Goal: Transaction & Acquisition: Purchase product/service

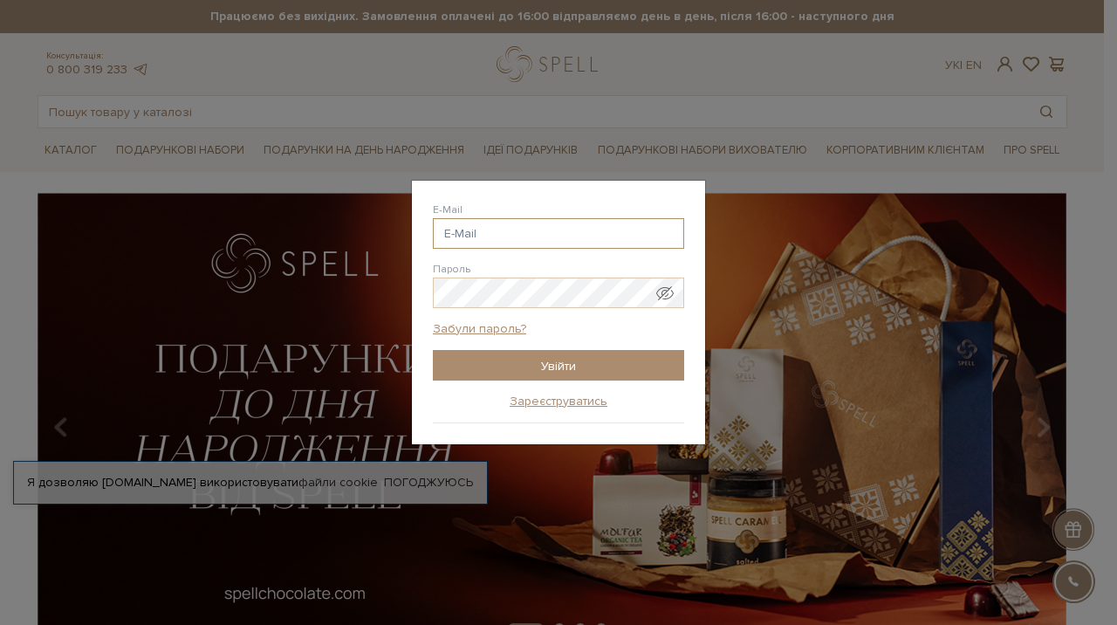
drag, startPoint x: 0, startPoint y: 0, endPoint x: 601, endPoint y: 242, distance: 647.4
click at [601, 241] on input "E-Mail" at bounding box center [558, 233] width 251 height 31
click at [601, 242] on input "E-Mail" at bounding box center [558, 233] width 251 height 31
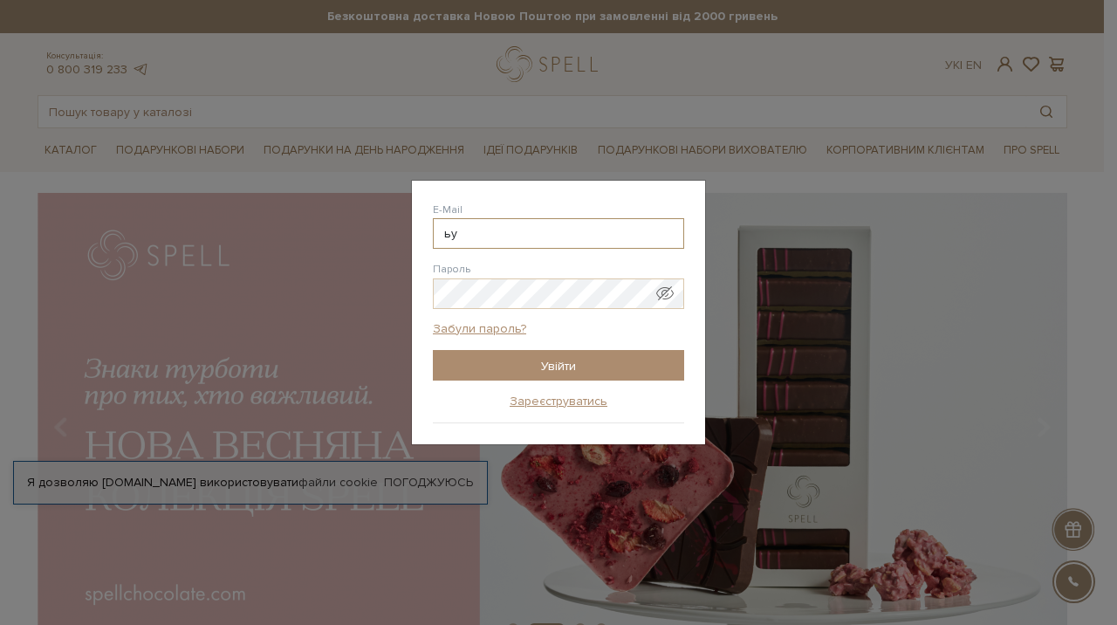
type input "ь"
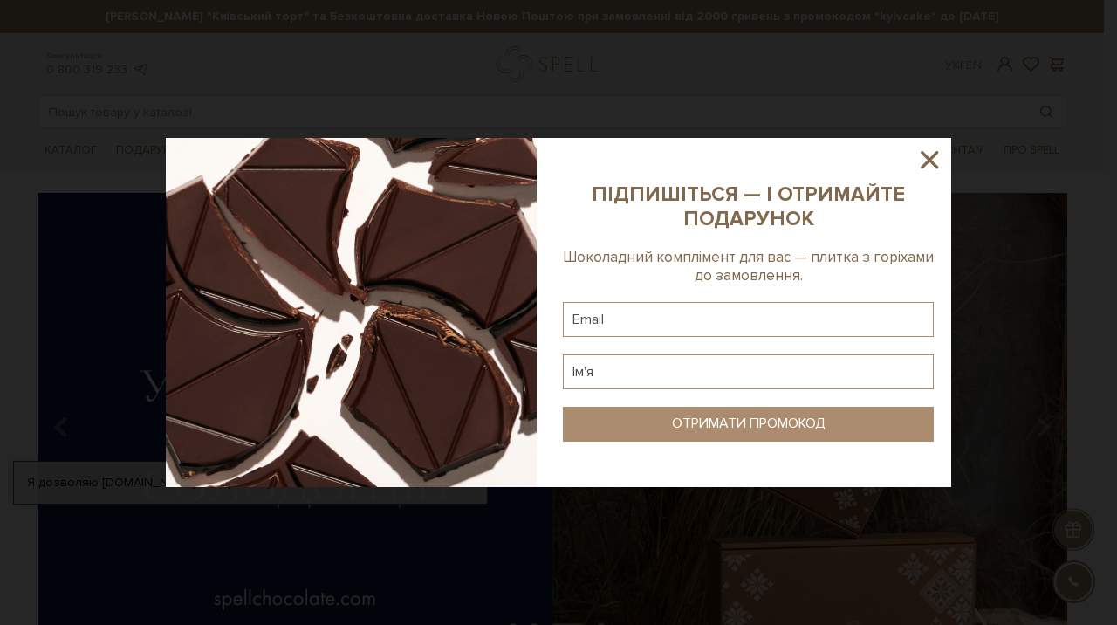
type input "[EMAIL_ADDRESS][DOMAIN_NAME]"
click at [931, 157] on icon at bounding box center [930, 160] width 30 height 30
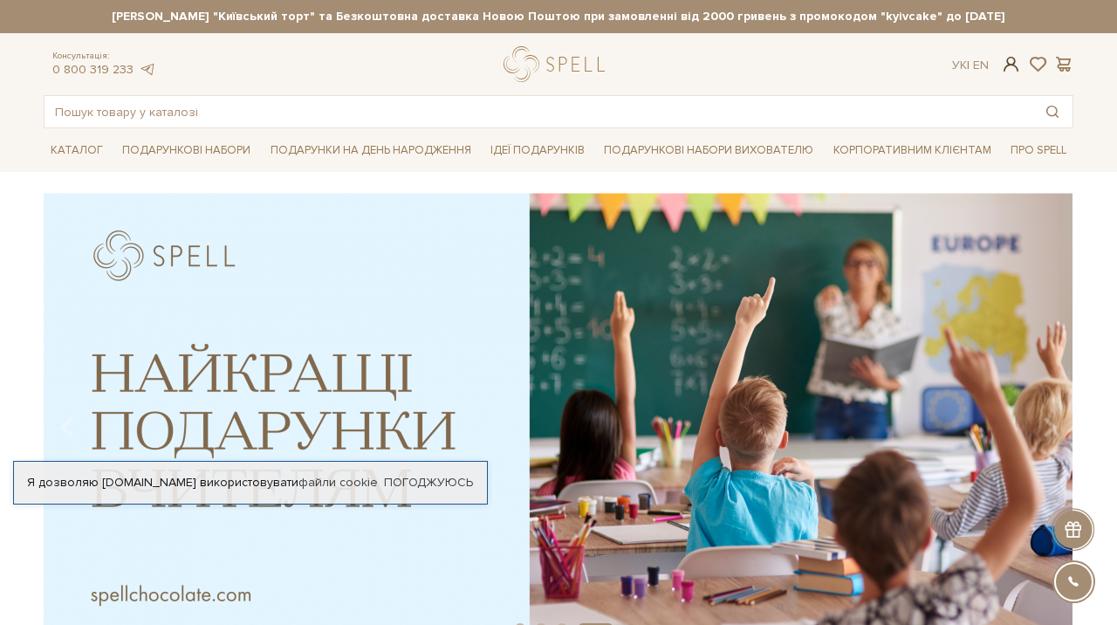
click at [1012, 65] on span at bounding box center [1011, 64] width 21 height 18
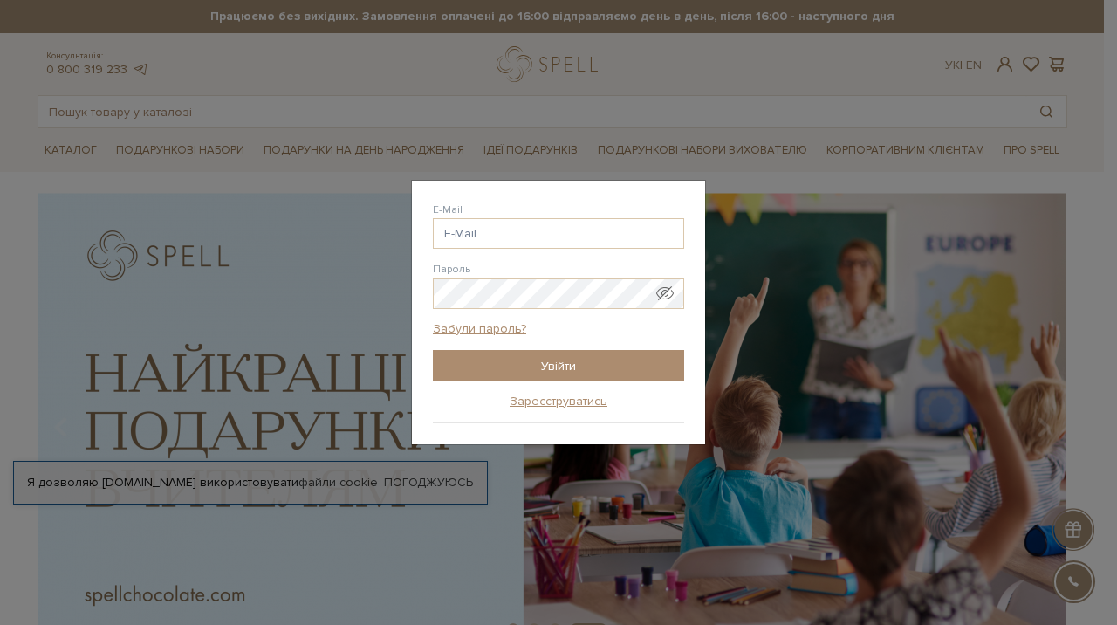
click at [594, 209] on div "E-Mail melanusha @gmail.com melanusha @ukr.net melanusha @i.ua melanusha @mail.…" at bounding box center [558, 225] width 251 height 47
click at [594, 237] on input "E-Mail" at bounding box center [558, 233] width 251 height 31
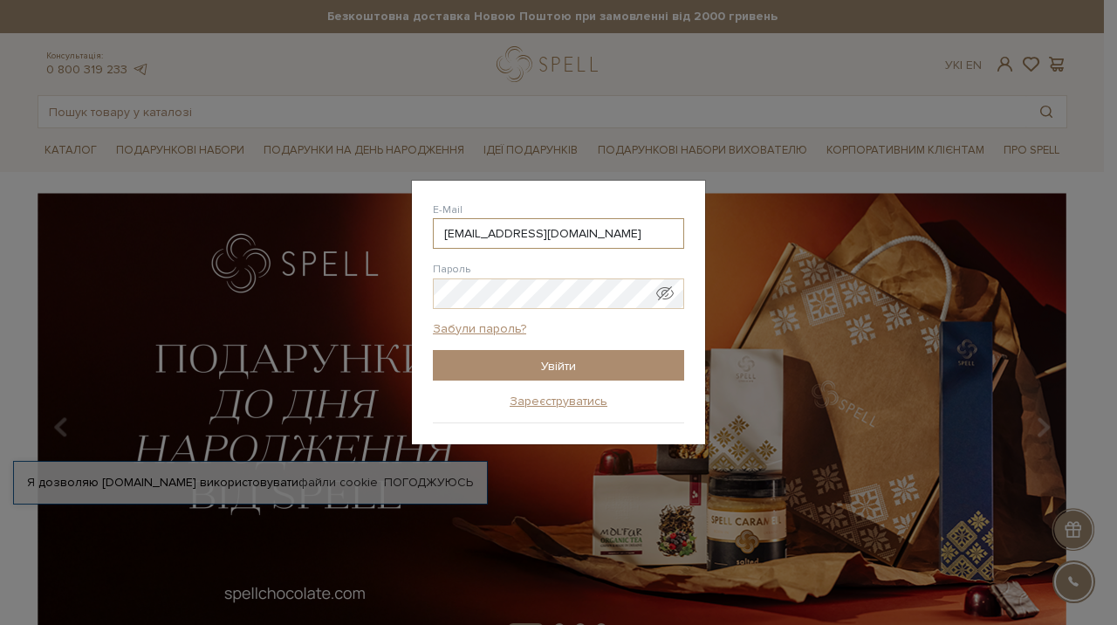
type input "[EMAIL_ADDRESS][DOMAIN_NAME]"
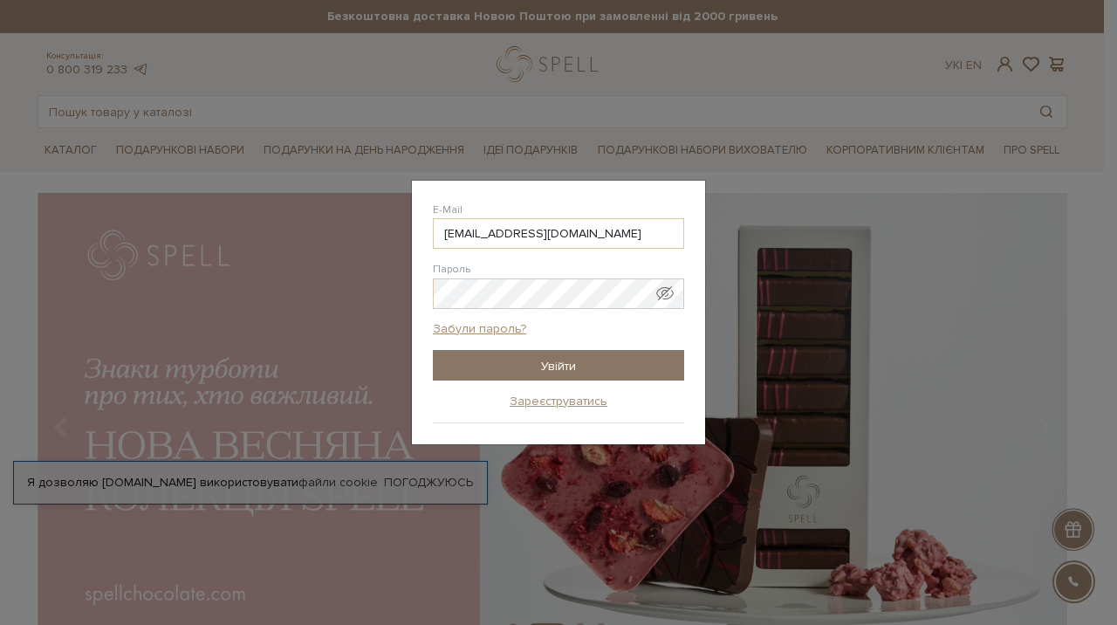
click at [582, 370] on input "Увійти" at bounding box center [558, 365] width 251 height 31
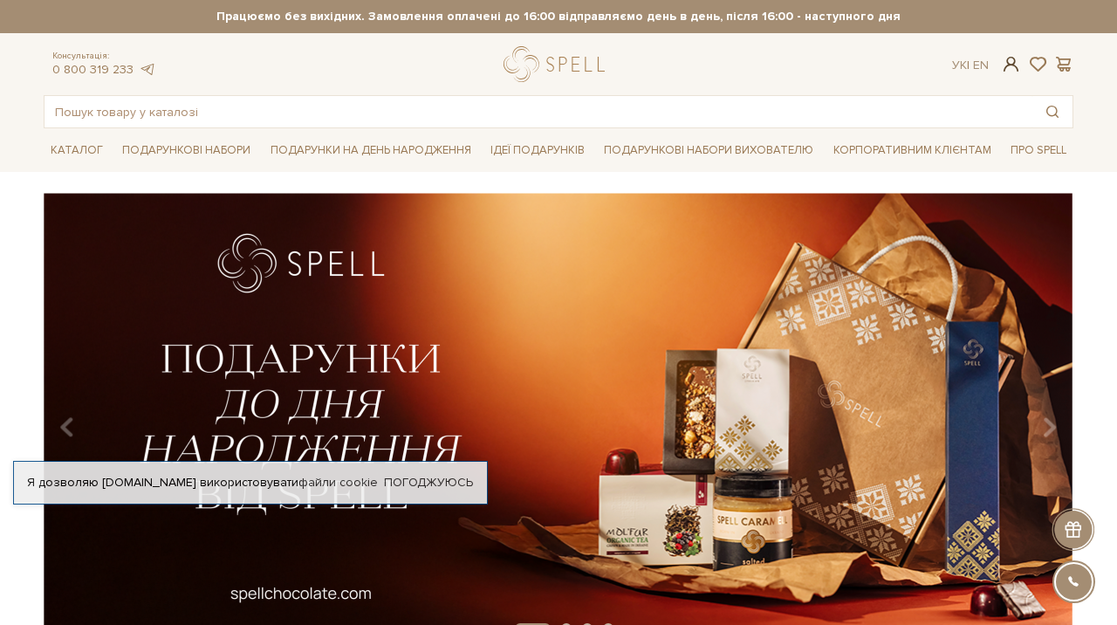
click at [1008, 68] on span at bounding box center [1011, 64] width 21 height 18
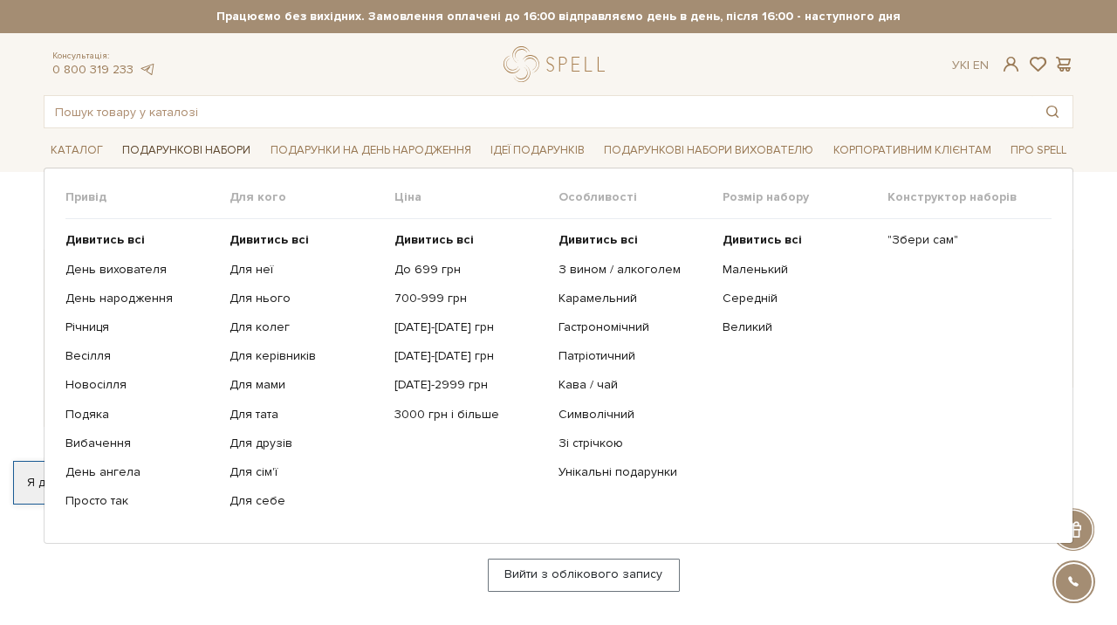
click at [212, 149] on link "Подарункові набори" at bounding box center [186, 150] width 142 height 27
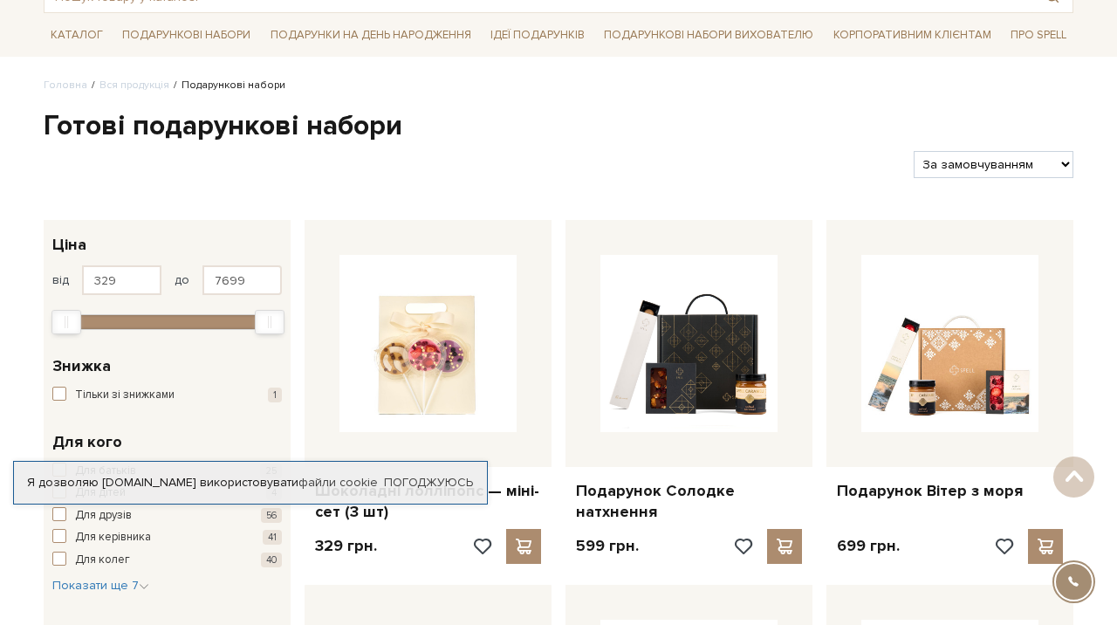
scroll to position [128, 0]
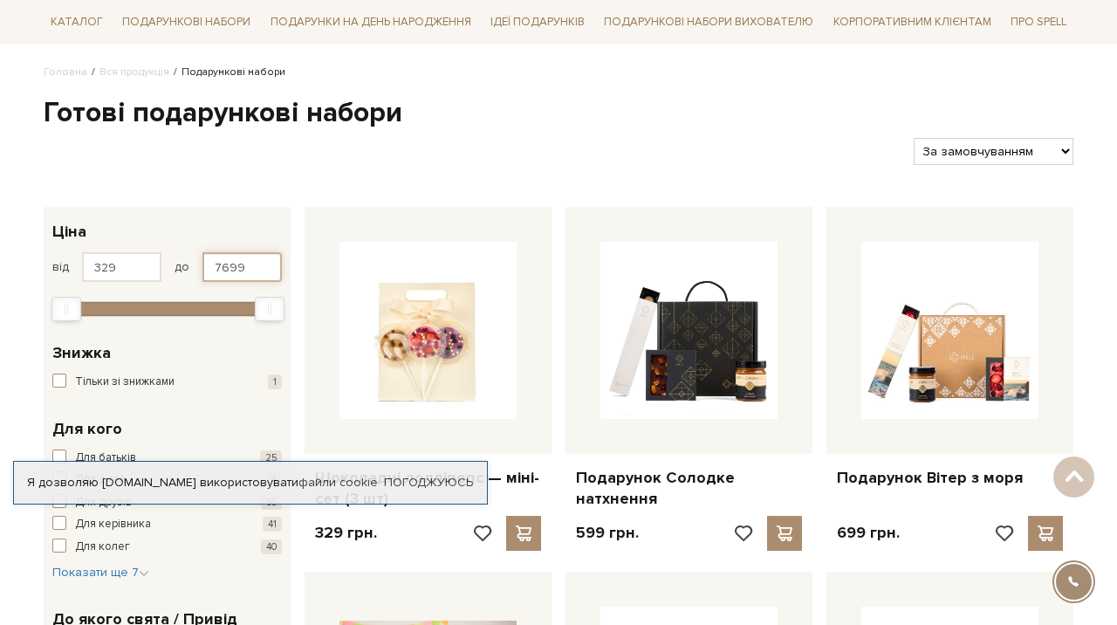
drag, startPoint x: 250, startPoint y: 266, endPoint x: 188, endPoint y: 265, distance: 62.0
click at [203, 265] on input "7699" at bounding box center [242, 267] width 79 height 30
type input "600"
click at [389, 148] on div at bounding box center [472, 151] width 870 height 27
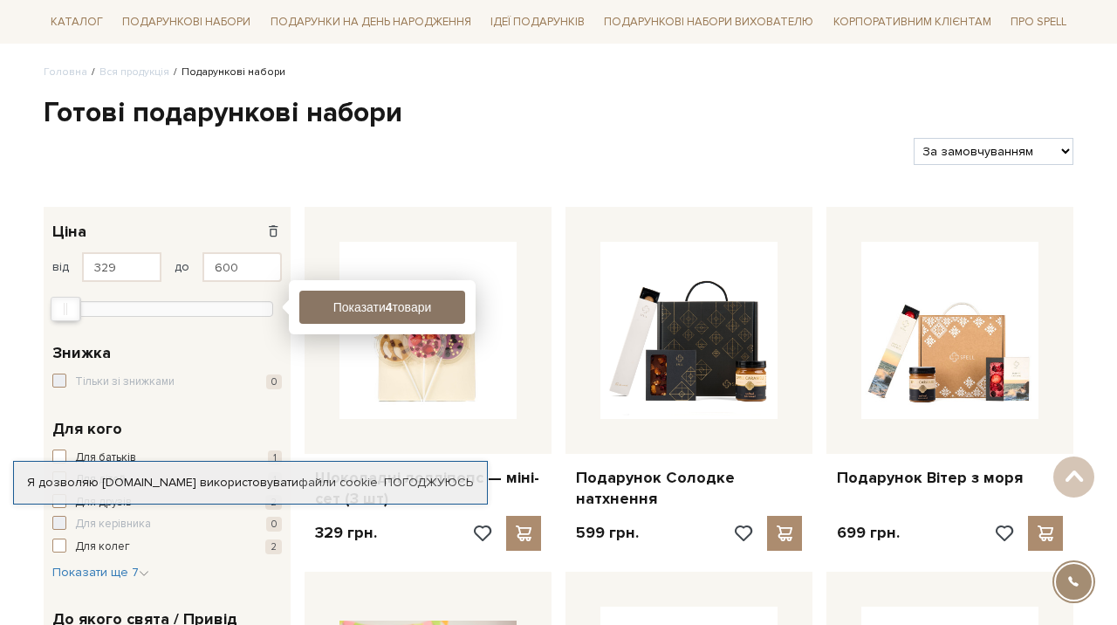
click at [416, 304] on button "Показати 4 товари" at bounding box center [382, 307] width 166 height 33
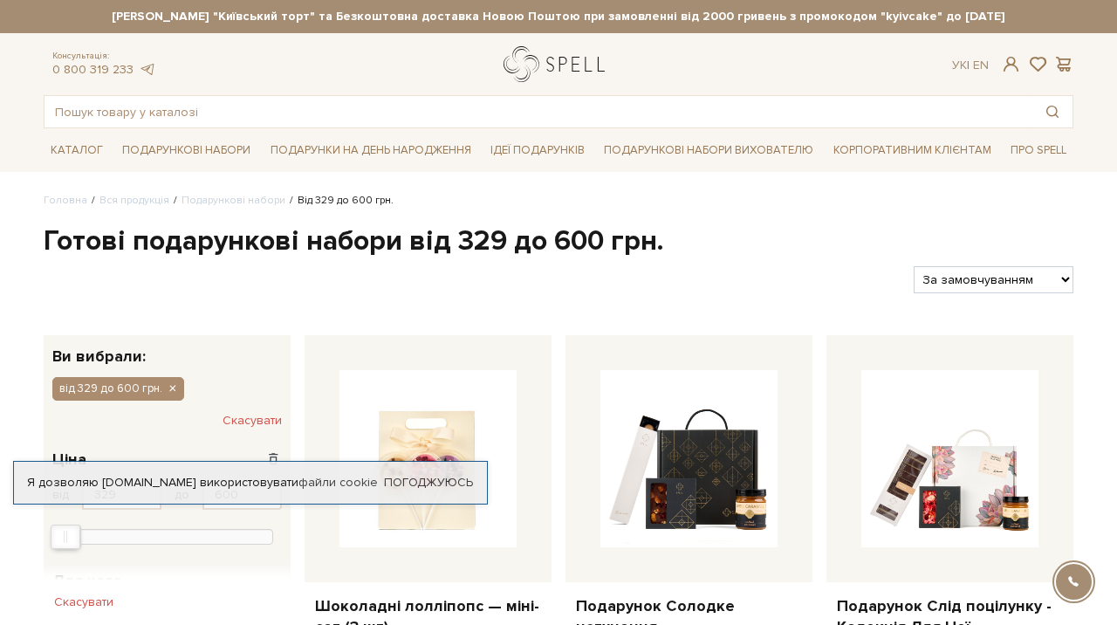
click at [512, 78] on link "logo" at bounding box center [558, 64] width 109 height 36
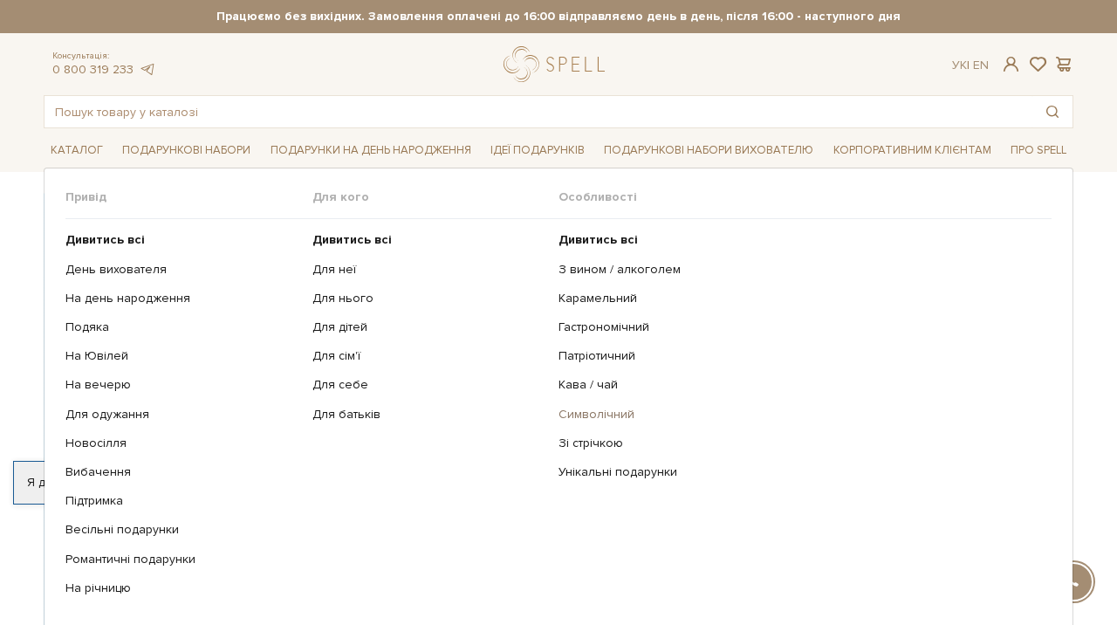
click at [565, 411] on link "Символічний" at bounding box center [799, 415] width 480 height 16
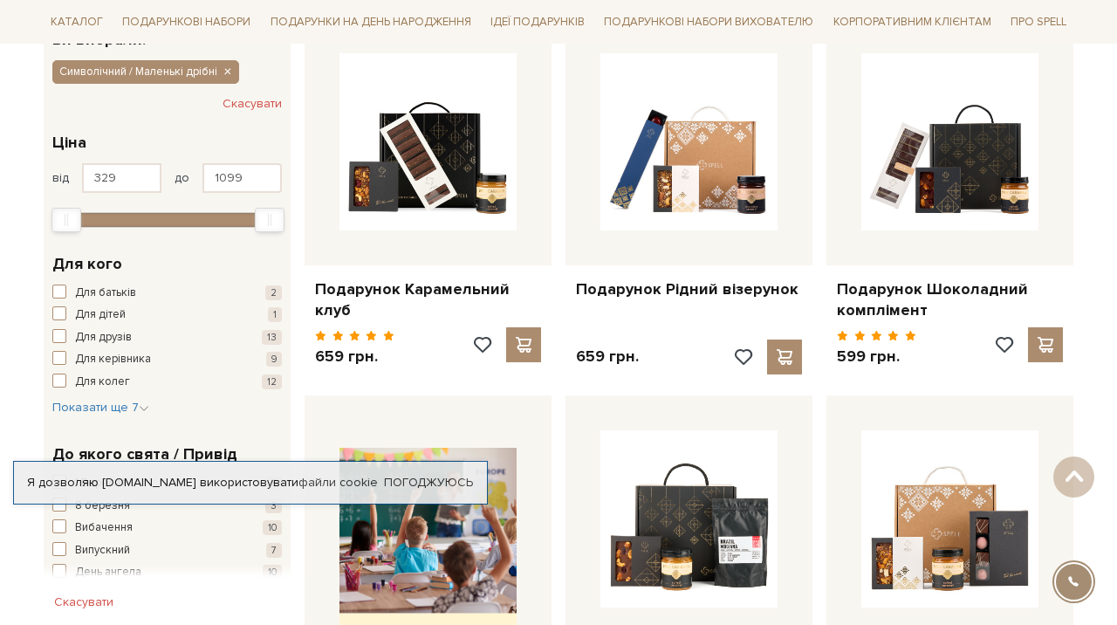
scroll to position [264, 0]
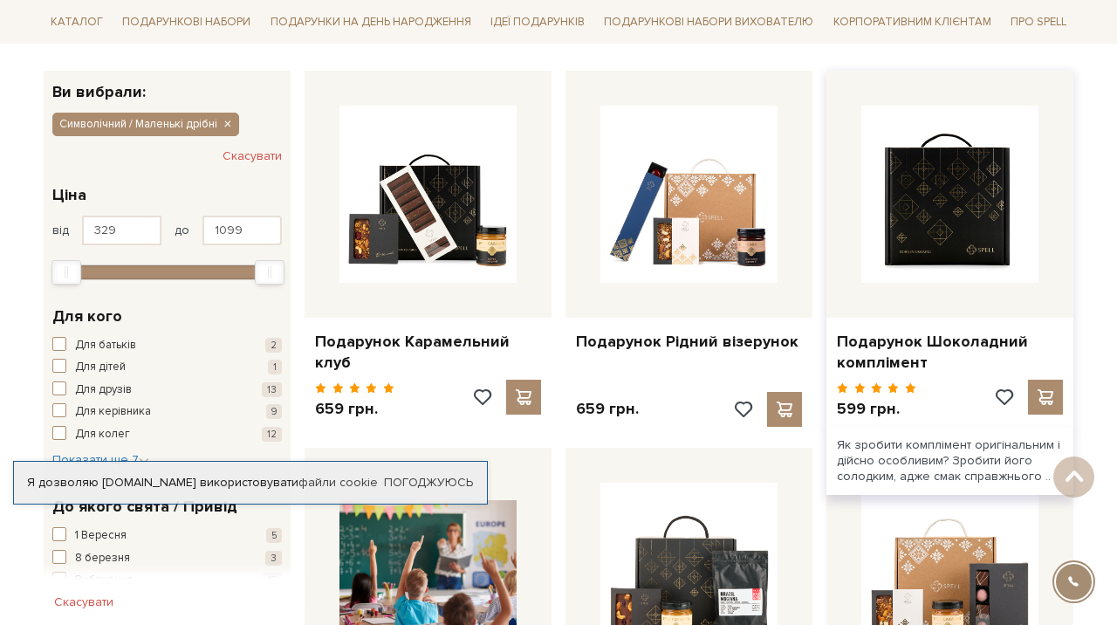
click at [920, 247] on img at bounding box center [950, 194] width 177 height 177
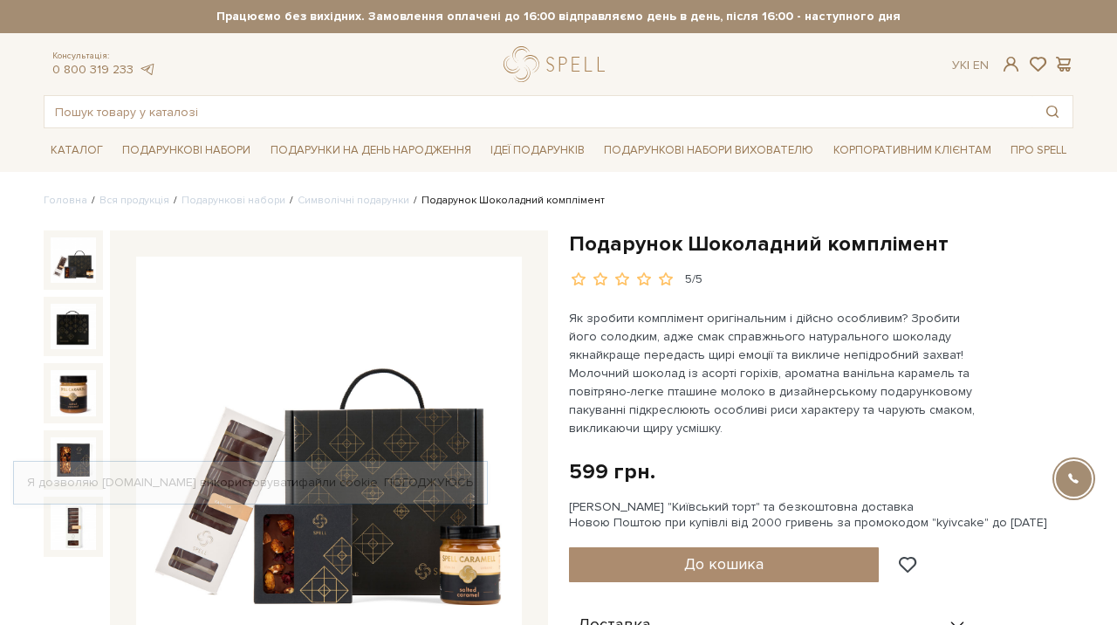
scroll to position [178, 0]
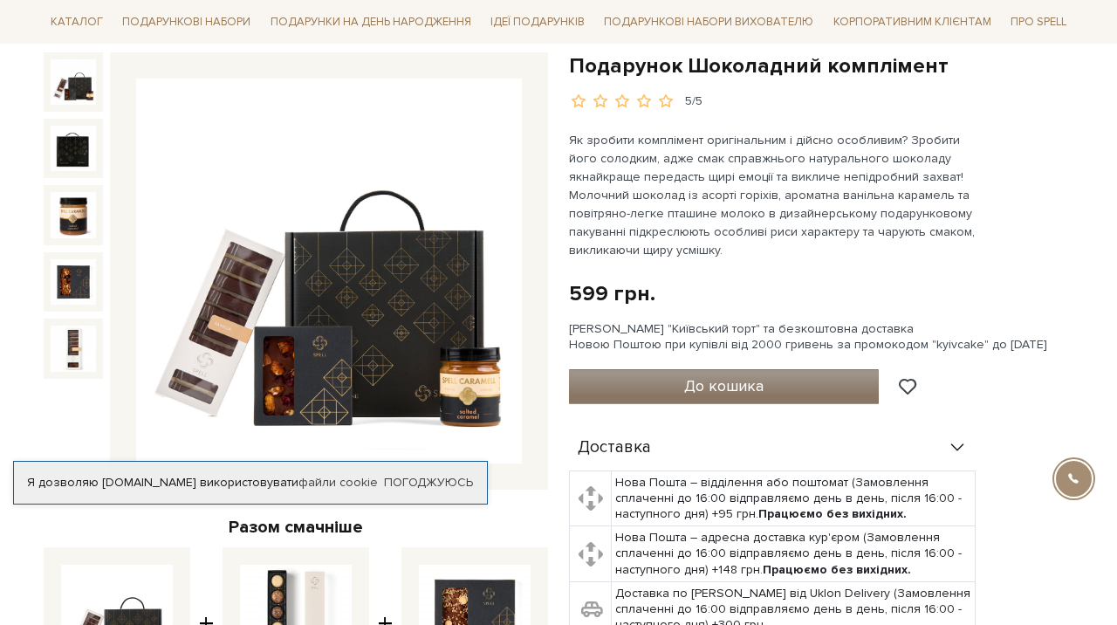
click at [737, 382] on span "До кошика" at bounding box center [723, 385] width 79 height 19
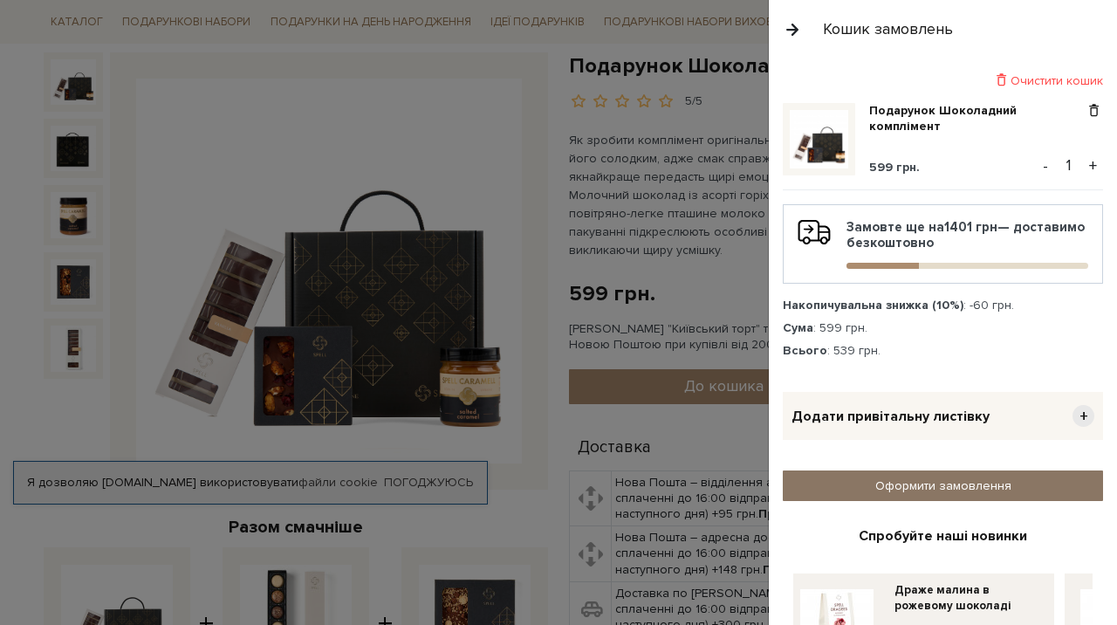
click at [910, 492] on link "Оформити замовлення" at bounding box center [943, 486] width 320 height 31
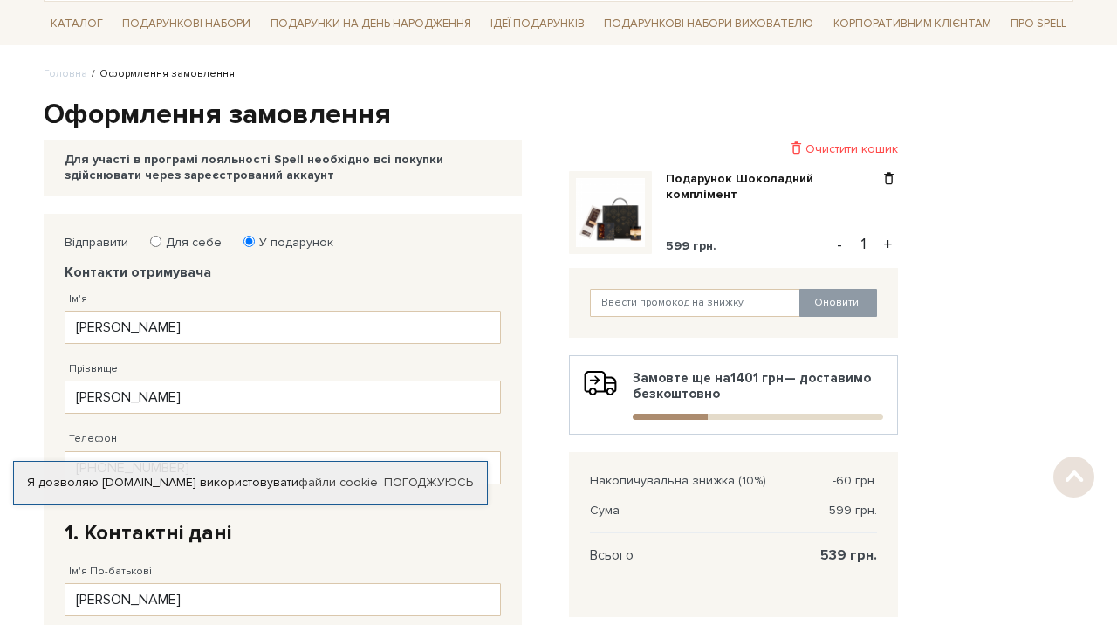
scroll to position [163, 0]
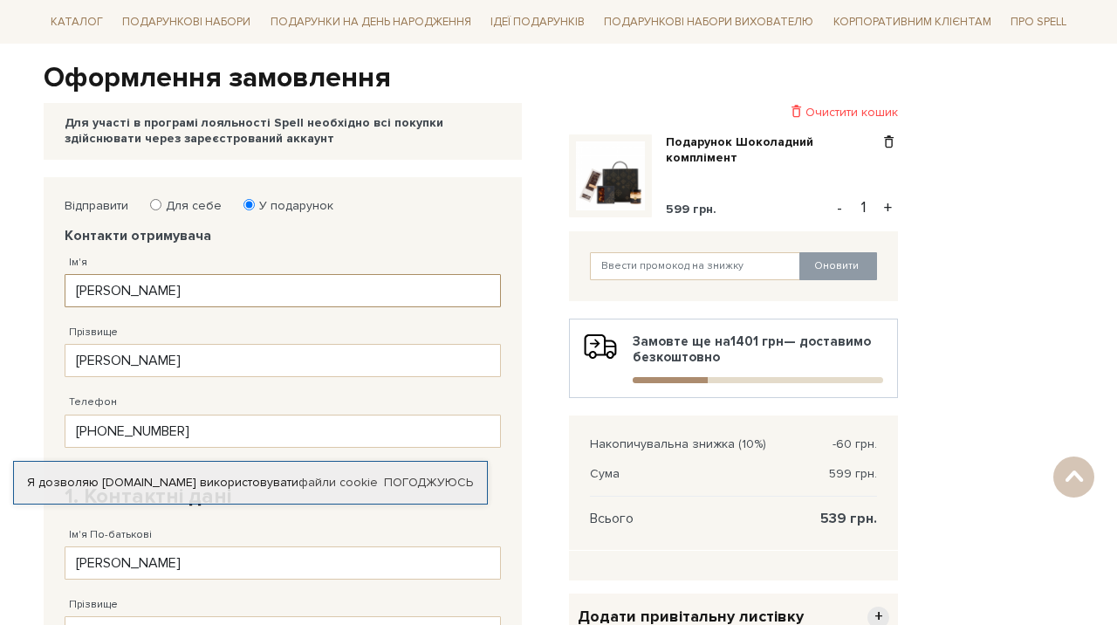
click at [257, 286] on input "Галина" at bounding box center [283, 290] width 436 height 33
click at [256, 285] on input "Галина" at bounding box center [283, 290] width 436 height 33
type input "D"
type input "Владислав"
click at [138, 360] on input "Горбатенко" at bounding box center [283, 360] width 436 height 33
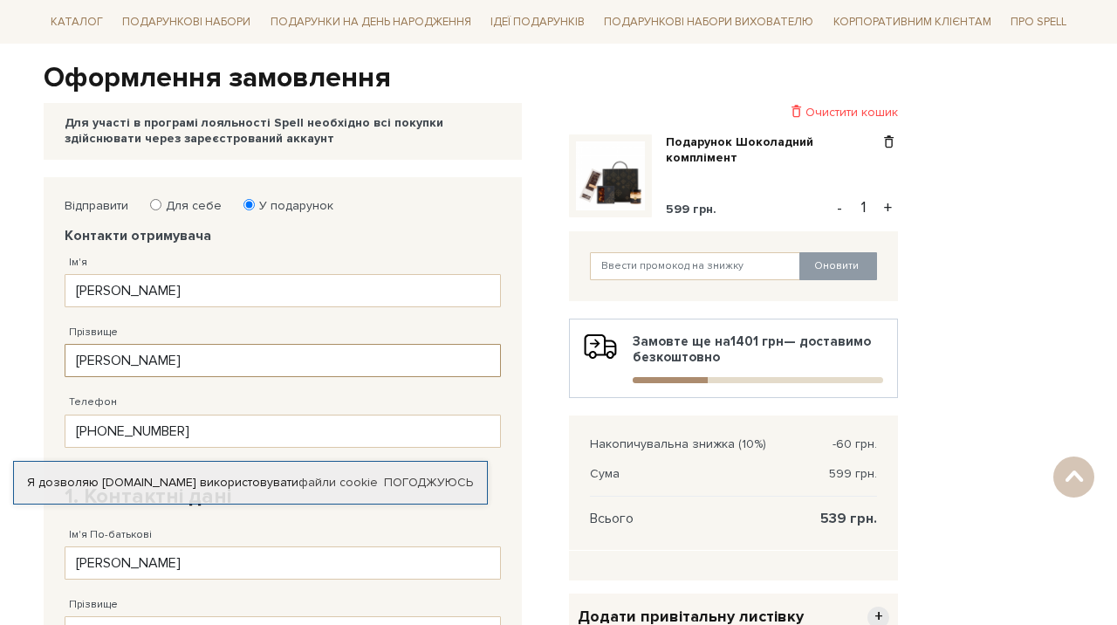
click at [138, 360] on input "Горбатенко" at bounding box center [283, 360] width 436 height 33
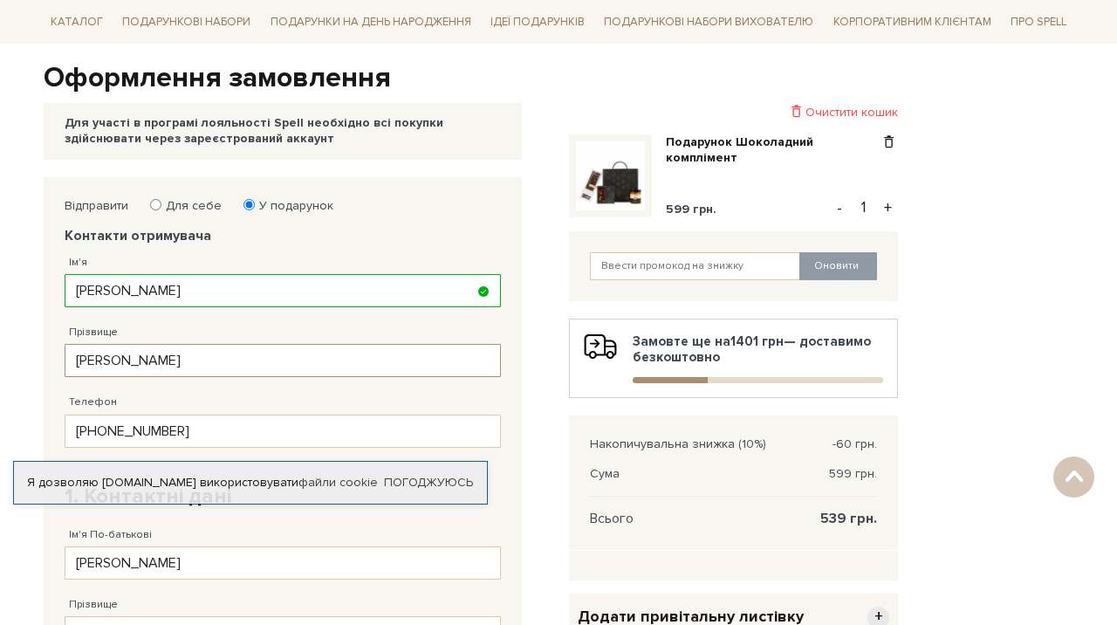
type input "Лиманський"
click at [209, 427] on input "38 (099) 029 40 55" at bounding box center [283, 431] width 436 height 33
drag, startPoint x: 322, startPoint y: 437, endPoint x: 44, endPoint y: 409, distance: 279.9
click at [65, 415] on input "38 (099) 029 40 55" at bounding box center [283, 431] width 436 height 33
paste input "tel"
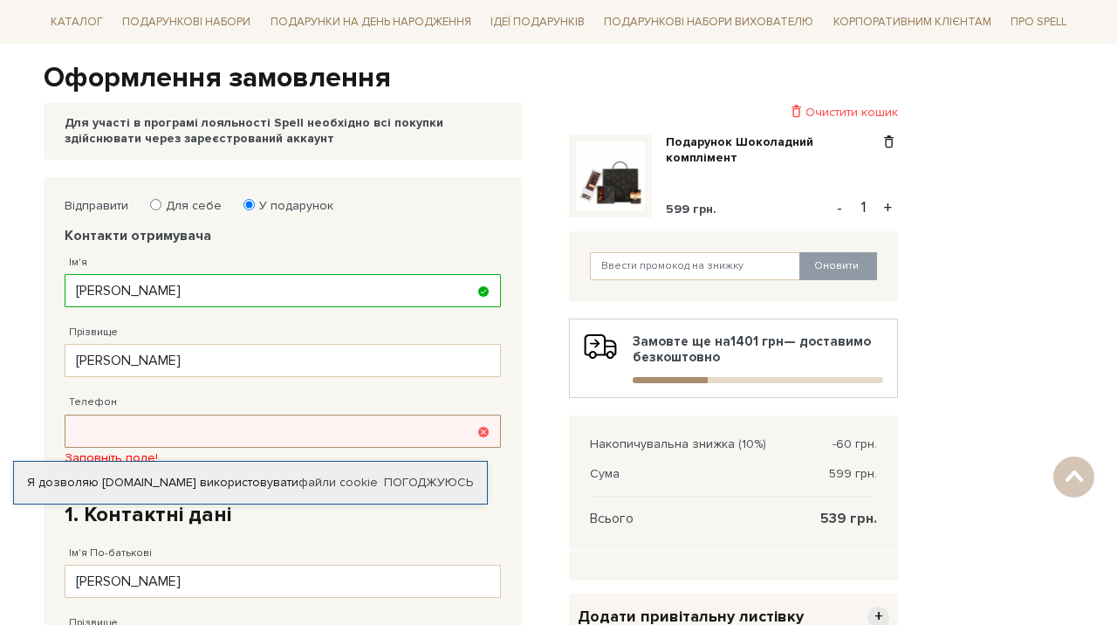
paste input "38 (991) 080 59 0_"
click at [103, 430] on input "38 (991) 080 59 0_" at bounding box center [283, 431] width 436 height 33
type input "38 (099) 108 05 90"
click at [477, 525] on fieldset "Відправити Для себе У подарунок Контакти отримувача Ім'я Владислав Заповніть по…" at bounding box center [283, 561] width 436 height 727
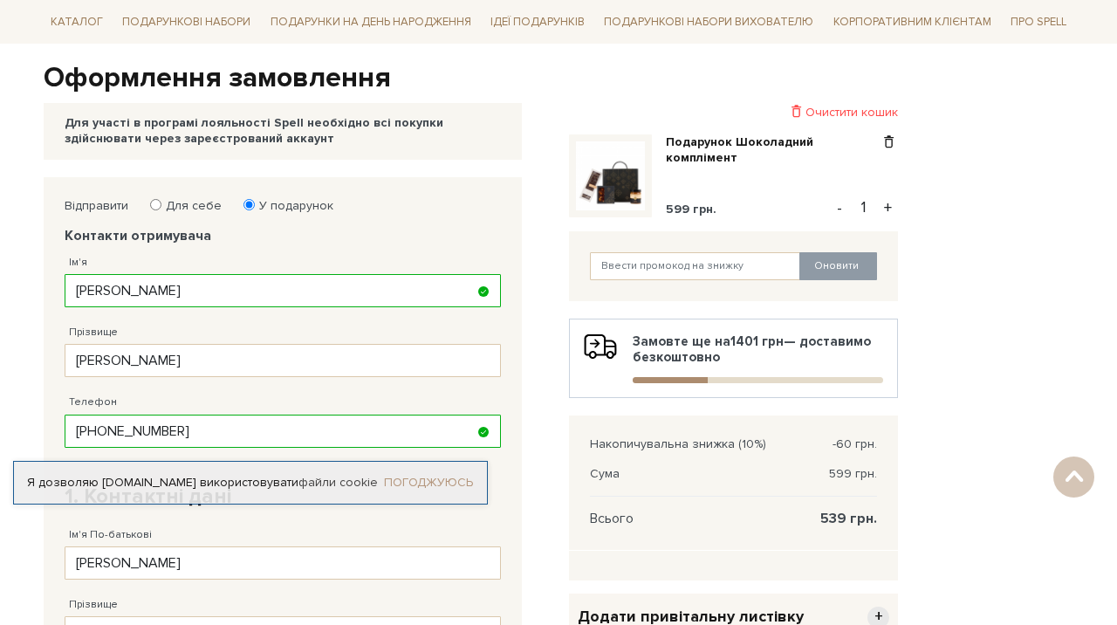
click at [445, 475] on link "Погоджуюсь" at bounding box center [428, 483] width 89 height 16
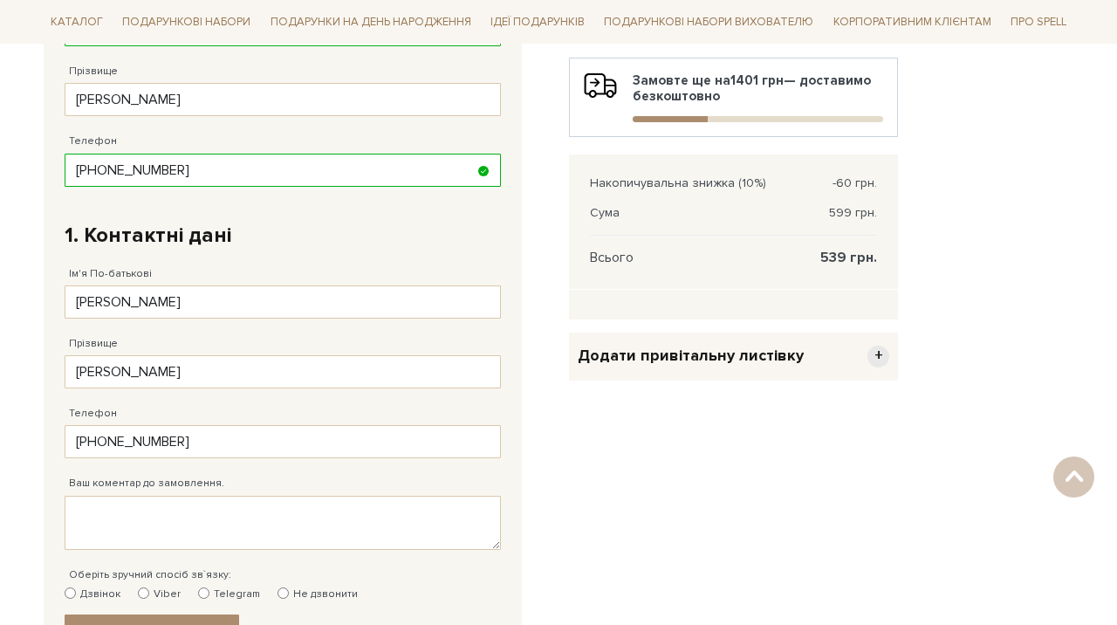
scroll to position [423, 0]
click at [879, 359] on span "+" at bounding box center [879, 358] width 22 height 22
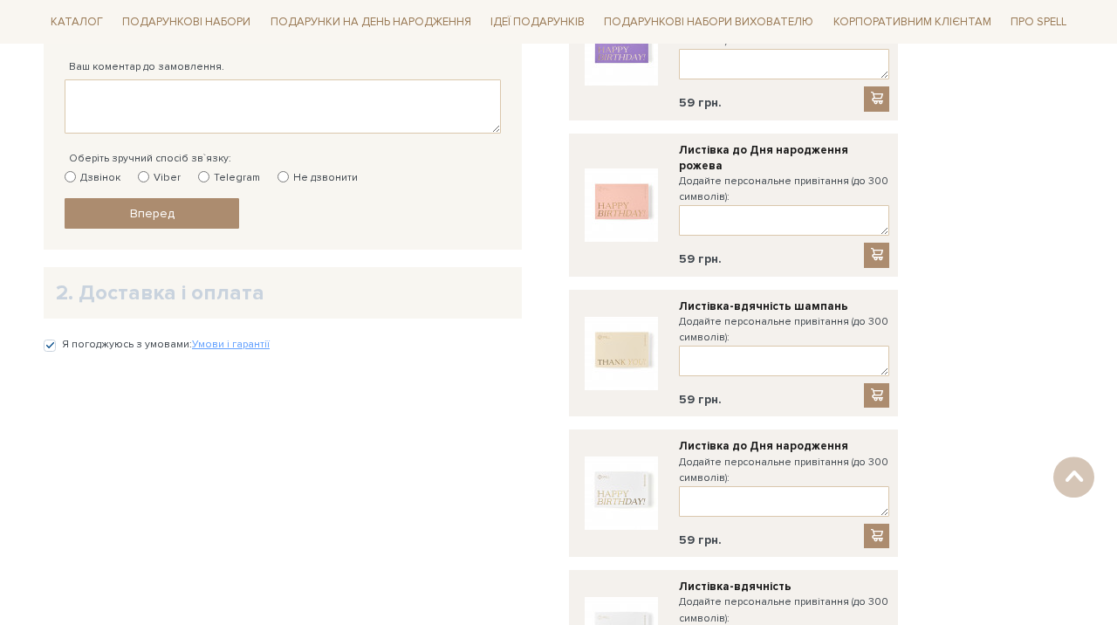
scroll to position [628, 0]
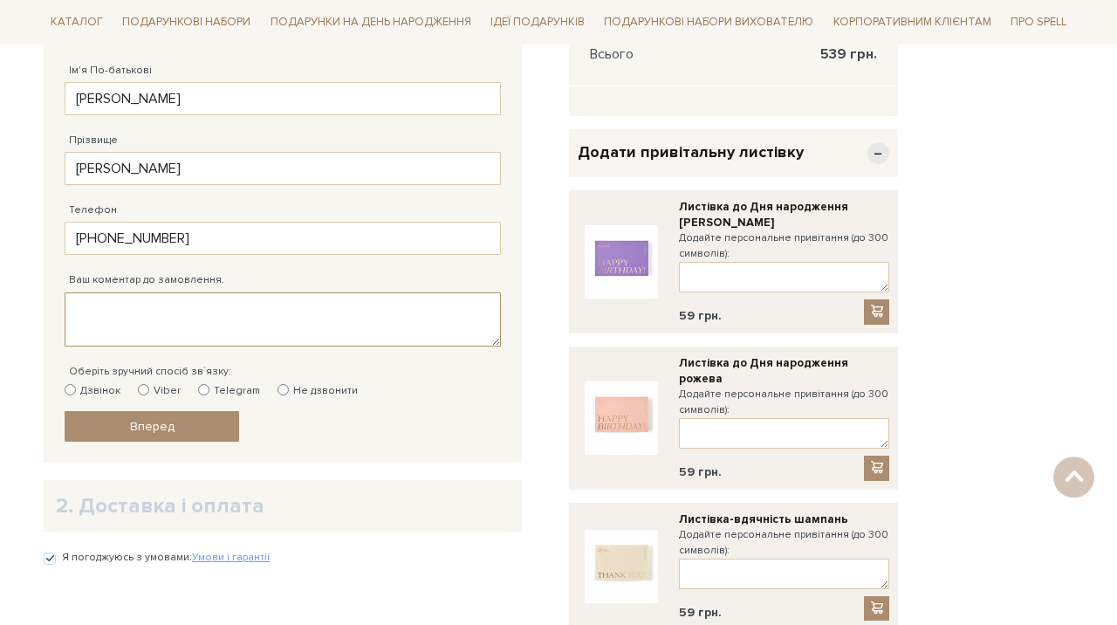
click at [319, 334] on textarea "Ваш коментар до замовлення." at bounding box center [283, 319] width 436 height 54
type textarea "Д"
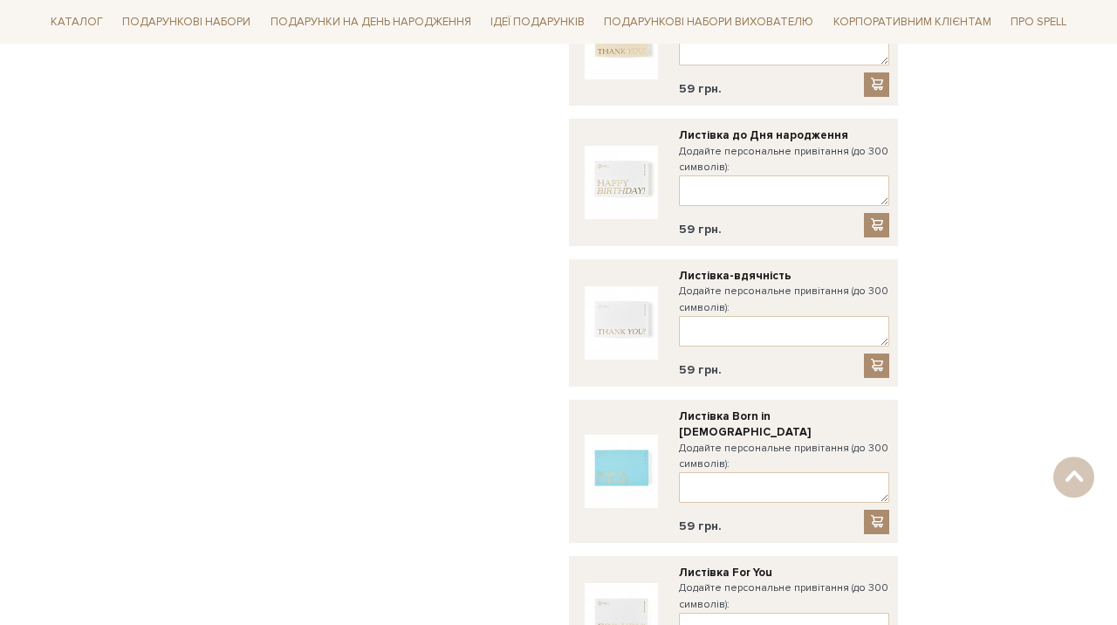
scroll to position [1153, 0]
click at [725, 314] on textarea at bounding box center [784, 329] width 210 height 31
type textarea "Дякую, що ти з нами! Taxus"
click at [889, 352] on div at bounding box center [877, 364] width 26 height 24
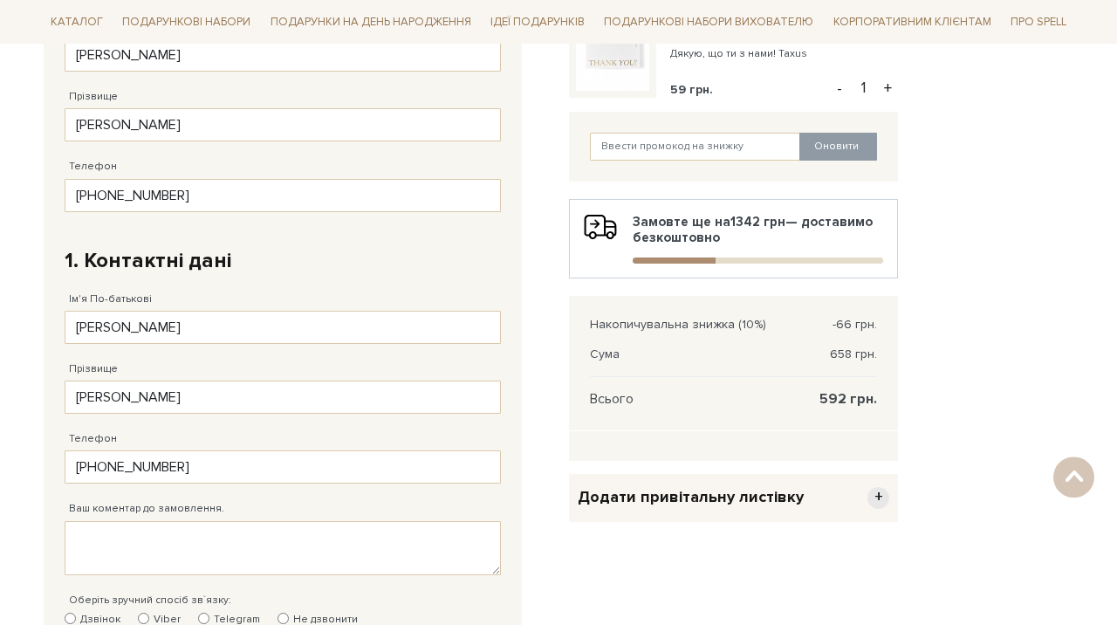
scroll to position [682, 0]
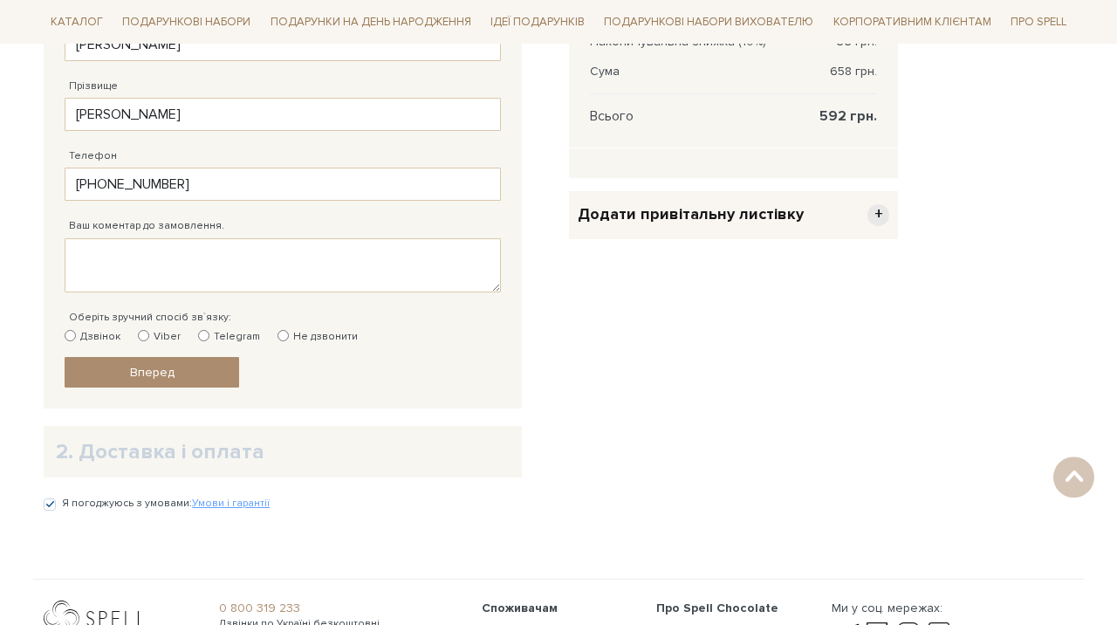
click at [278, 335] on input "Не дзвонити" at bounding box center [283, 335] width 11 height 11
radio input "true"
click at [208, 361] on link "Вперед" at bounding box center [152, 372] width 175 height 31
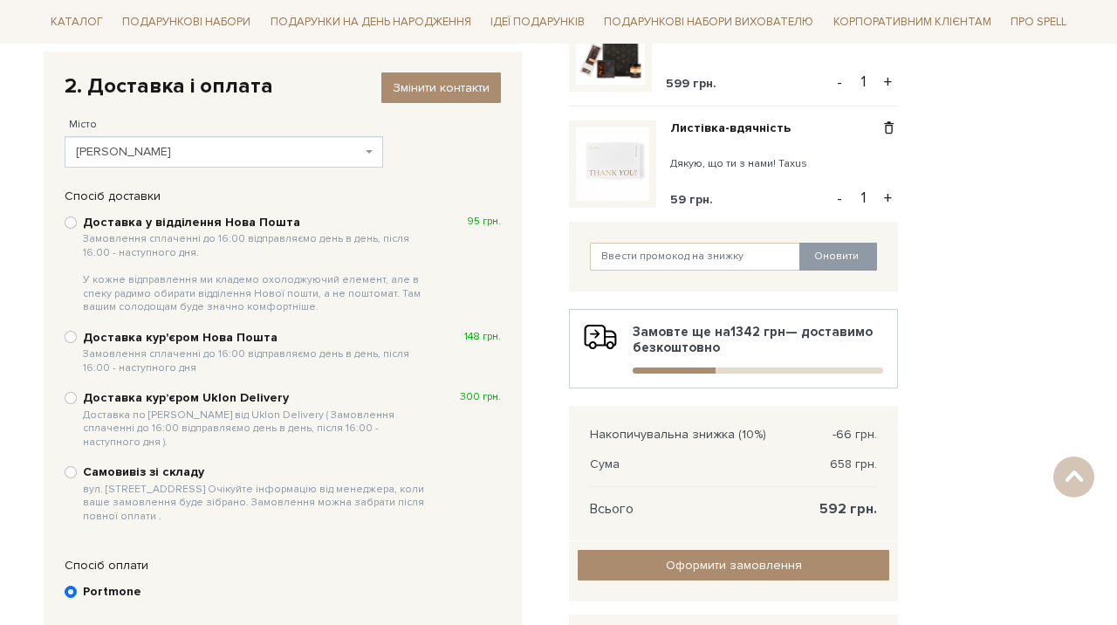
scroll to position [286, 0]
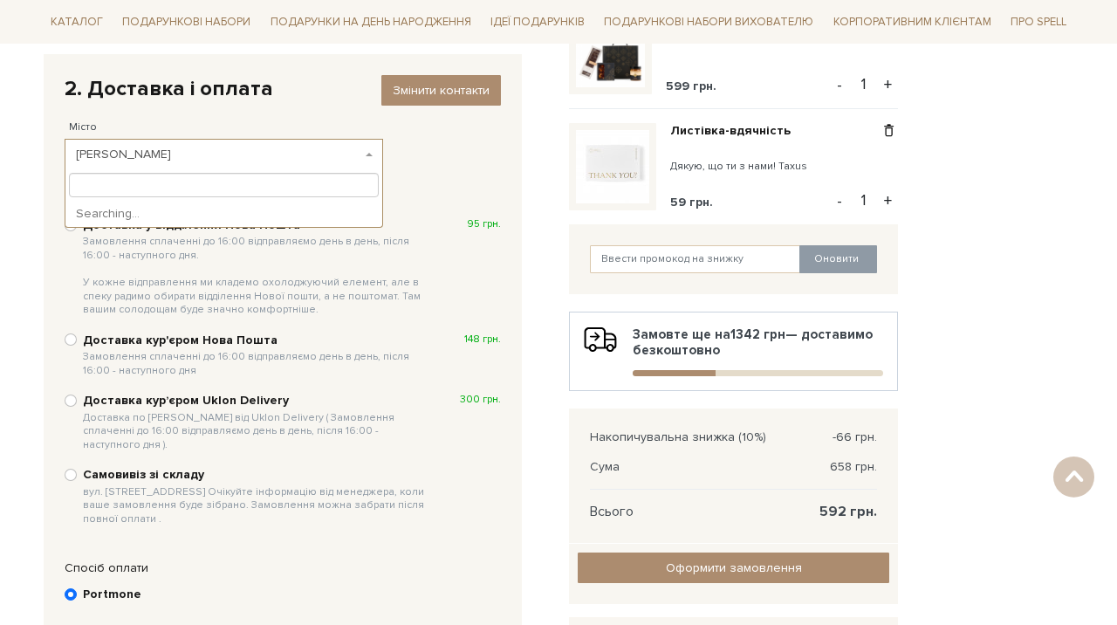
click at [286, 154] on span "Шептицький" at bounding box center [218, 154] width 285 height 17
type input "["
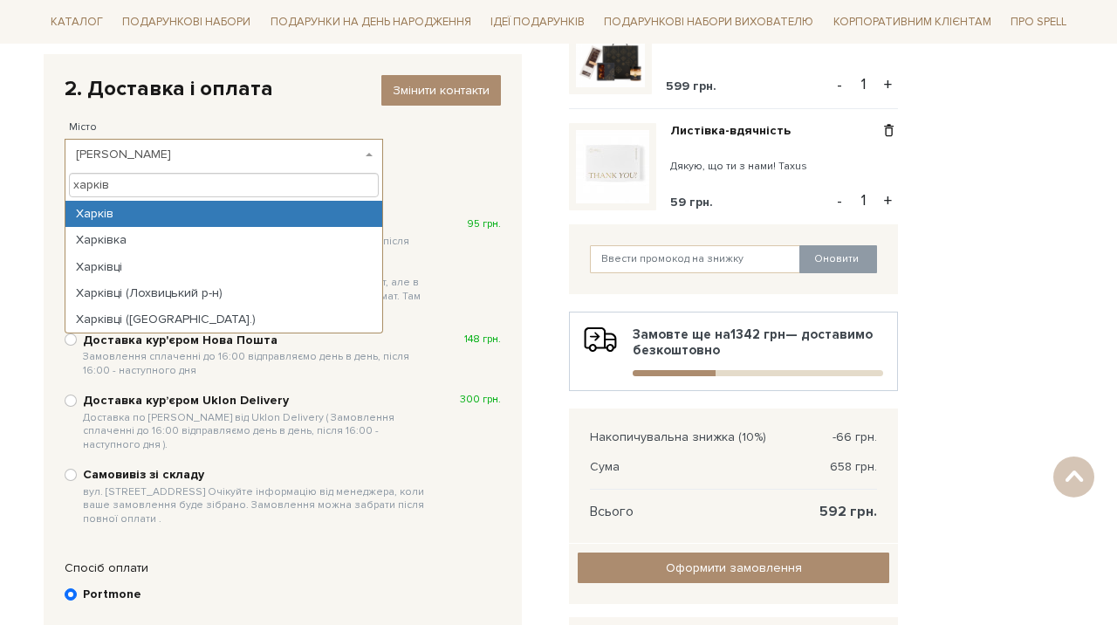
type input "харків"
select select "Харків"
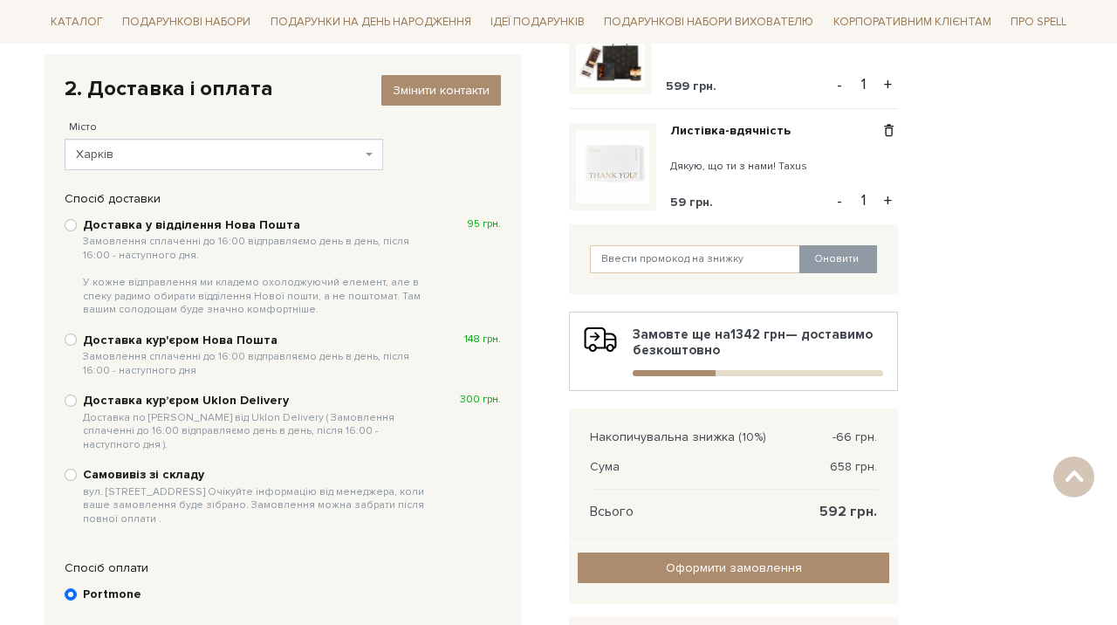
click at [156, 226] on b "Доставка у відділення Нова Пошта Замовлення сплаченні до 16:00 відправляємо ден…" at bounding box center [257, 267] width 348 height 100
click at [77, 226] on input "Доставка у відділення Нова Пошта Замовлення сплаченні до 16:00 відправляємо ден…" at bounding box center [71, 225] width 12 height 12
radio input "true"
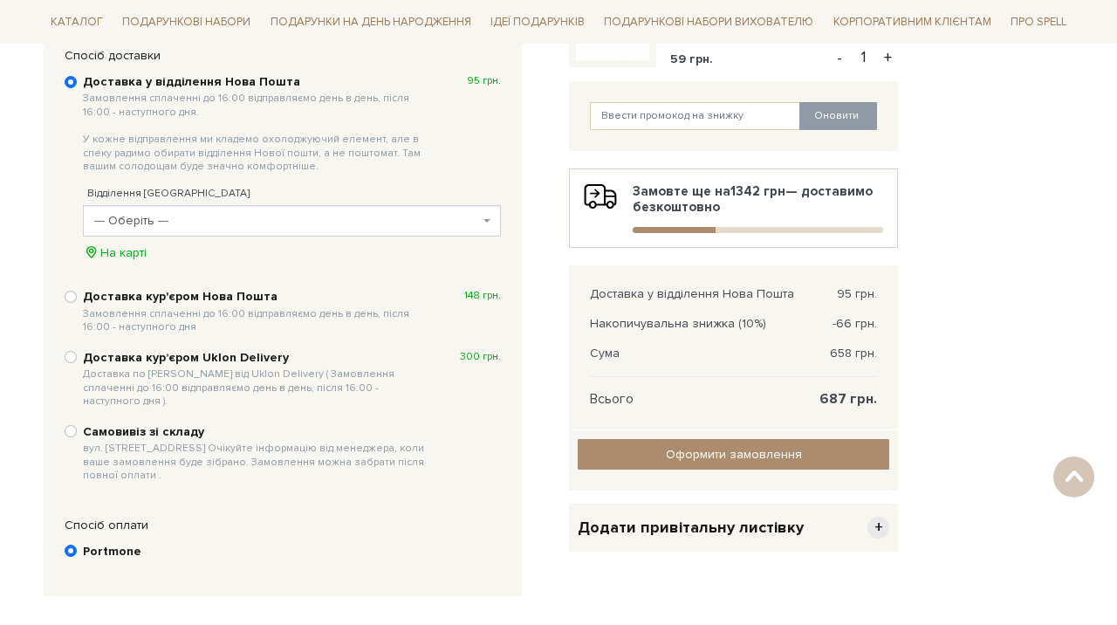
scroll to position [435, 0]
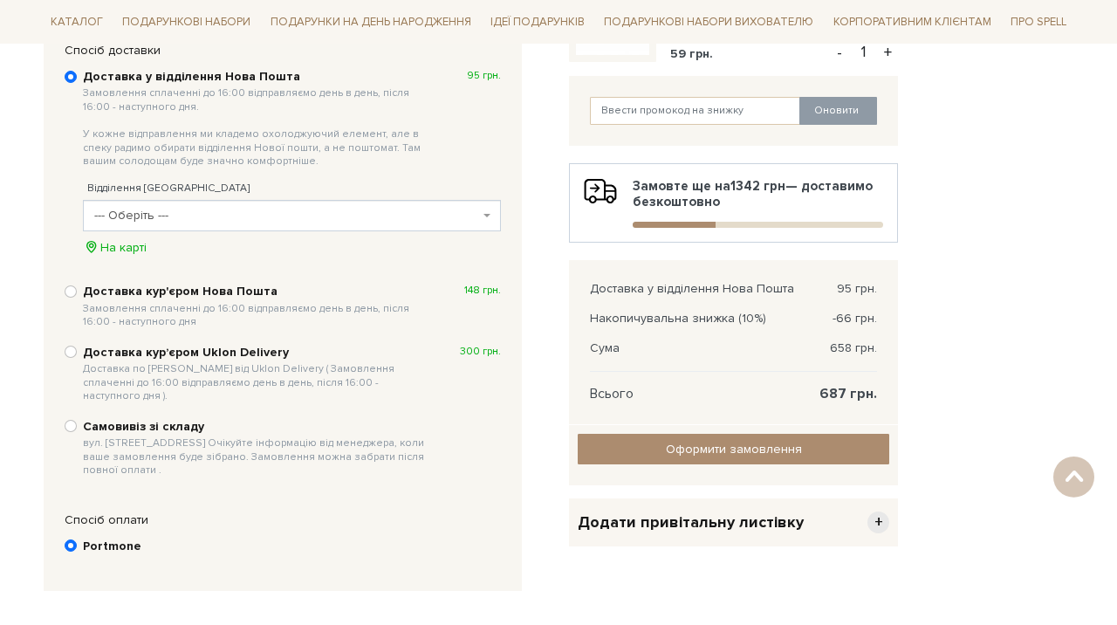
click at [403, 223] on span "--- Оберіть ---" at bounding box center [286, 215] width 385 height 17
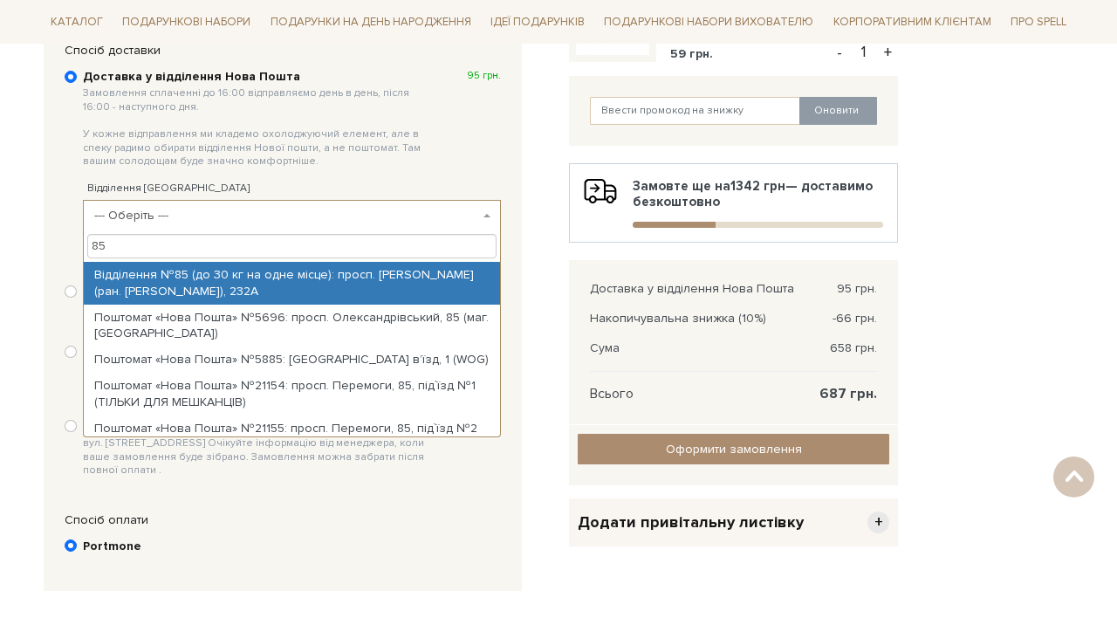
type input "85"
select select "Відділення №85 (до 30 кг на одне місце): просп. Героїв Харкова (ран. Московськи…"
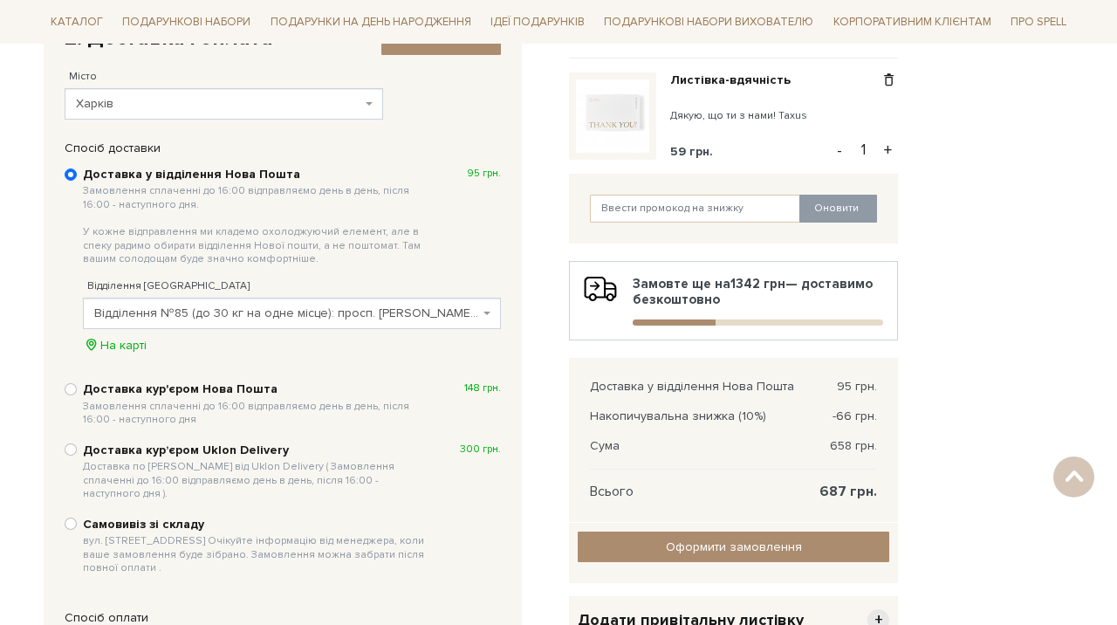
scroll to position [338, 0]
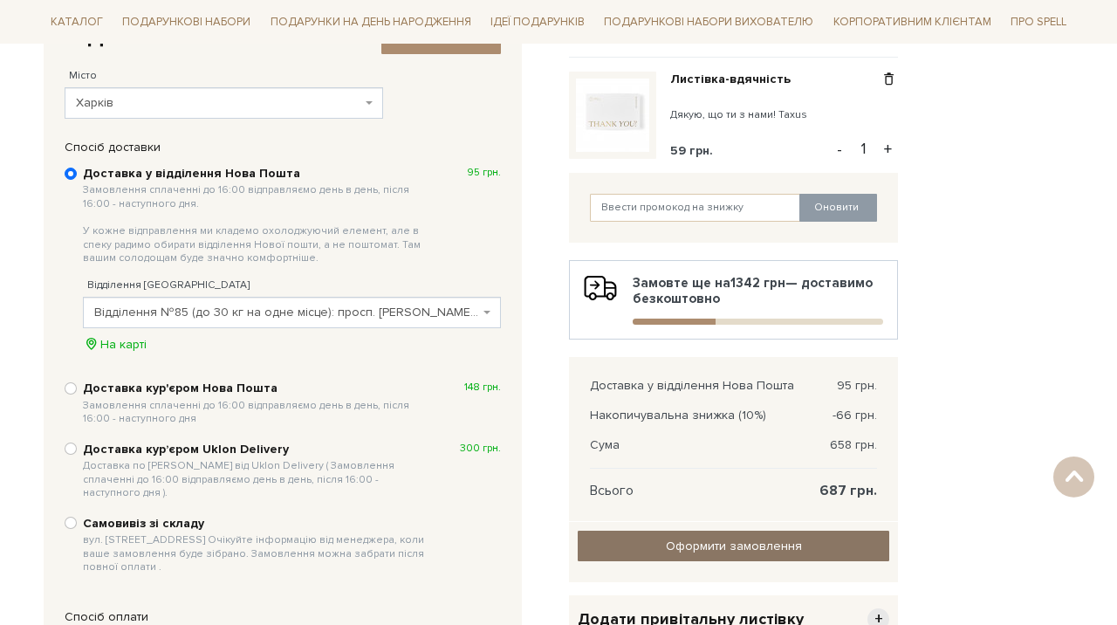
click at [597, 547] on input "Оформити замовлення" at bounding box center [734, 546] width 312 height 31
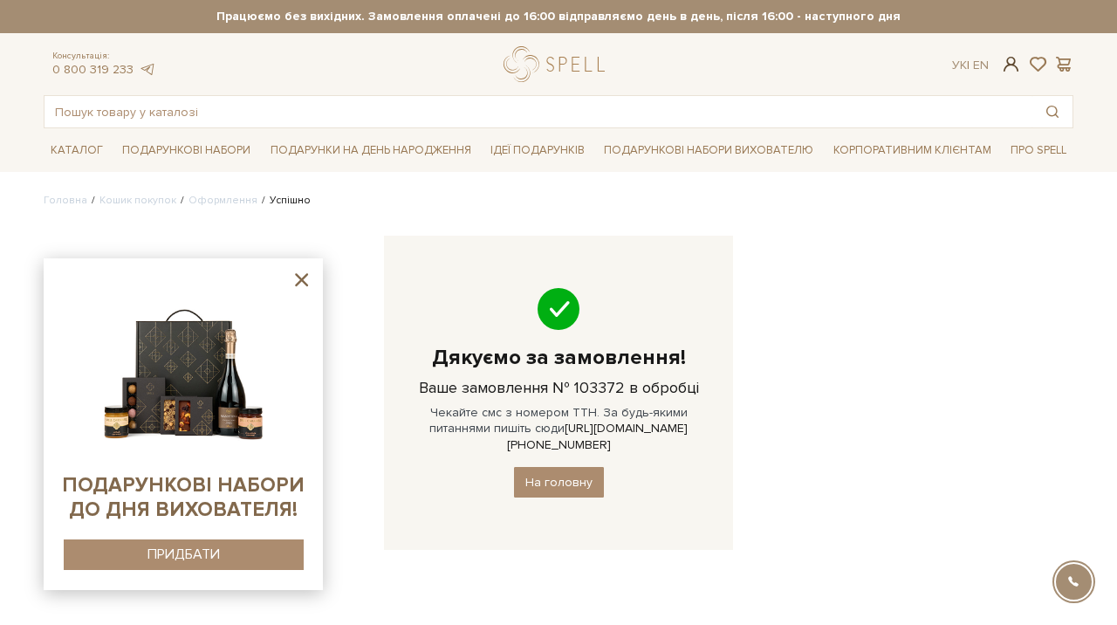
click at [1006, 61] on span at bounding box center [1011, 64] width 21 height 18
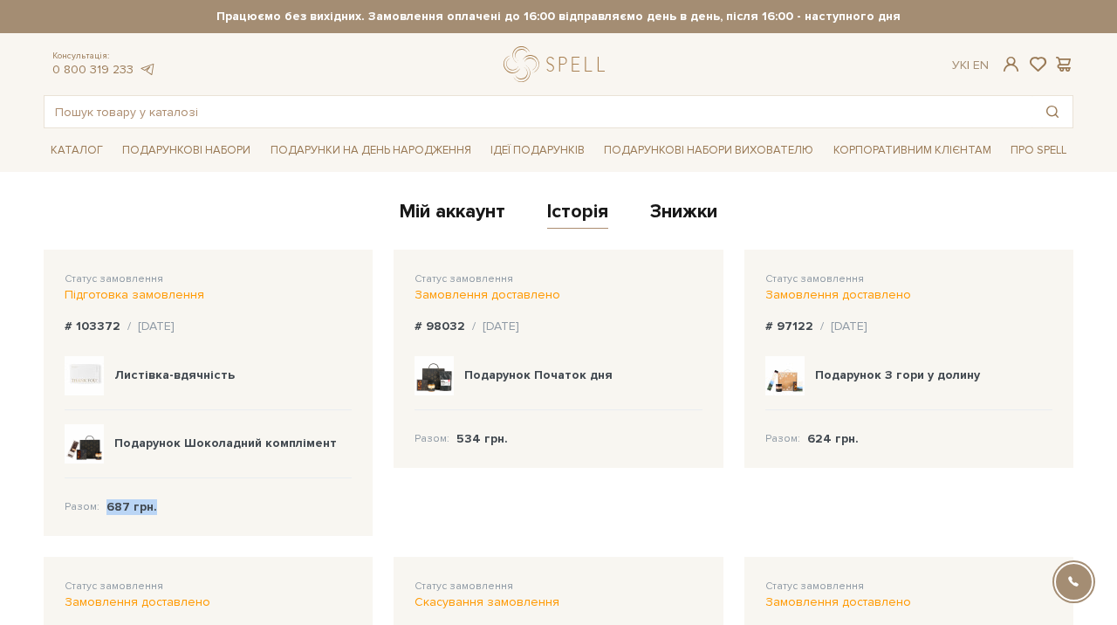
drag, startPoint x: 107, startPoint y: 509, endPoint x: 153, endPoint y: 512, distance: 45.5
click at [153, 512] on div "Разом: 687 грн." at bounding box center [208, 496] width 287 height 37
copy b "687 грн."
